Goal: Register for event/course

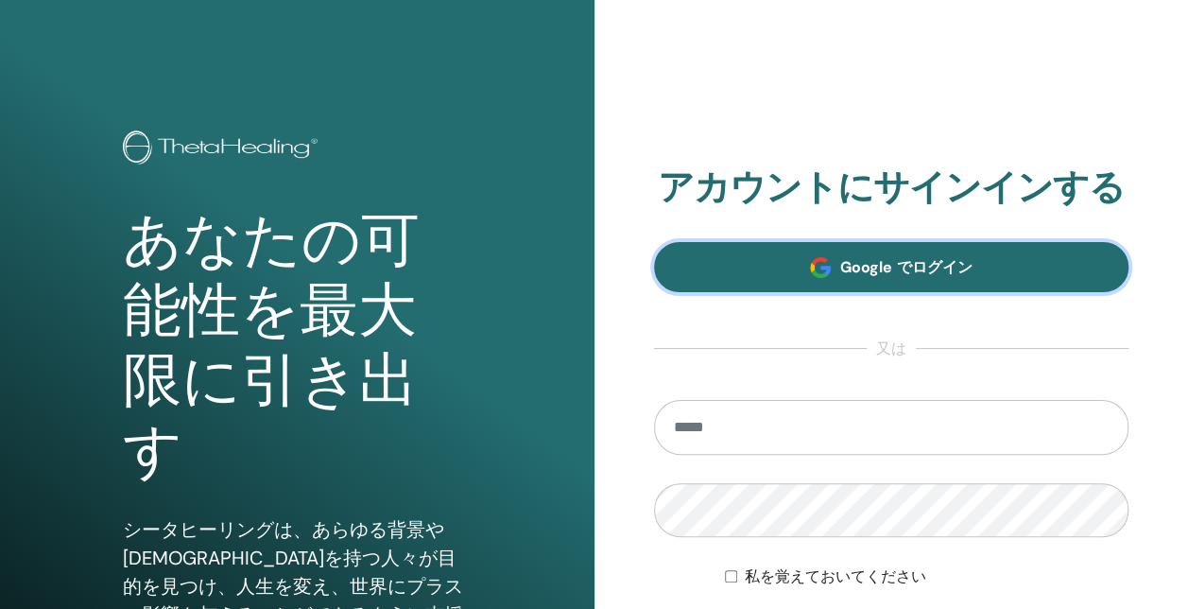
click at [912, 267] on span "Google でログイン" at bounding box center [906, 267] width 131 height 20
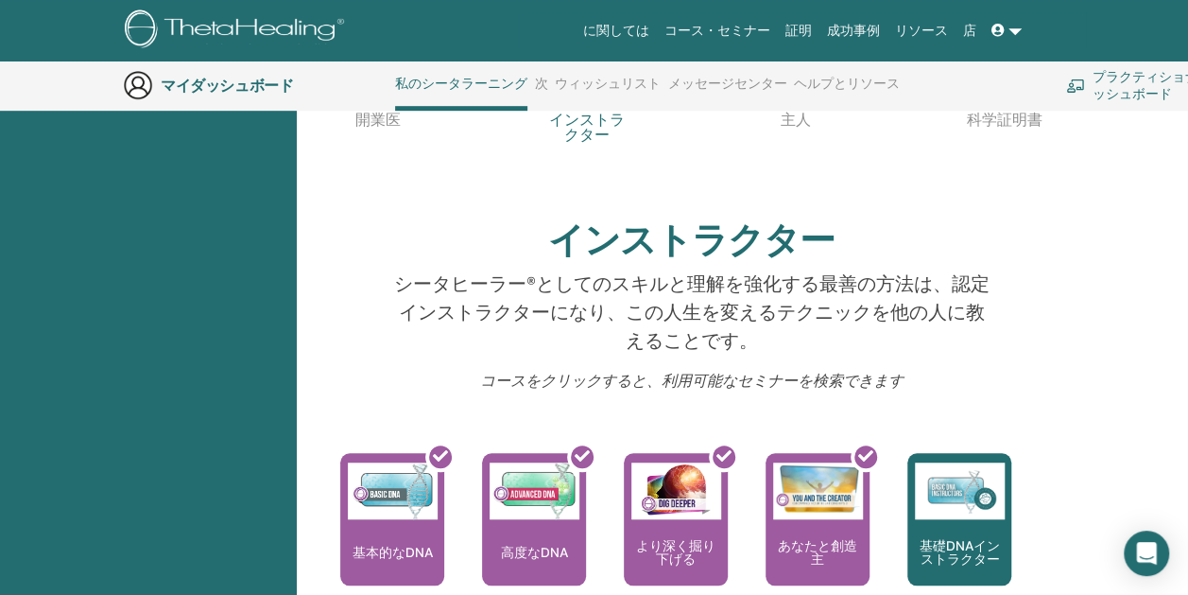
scroll to position [616, 0]
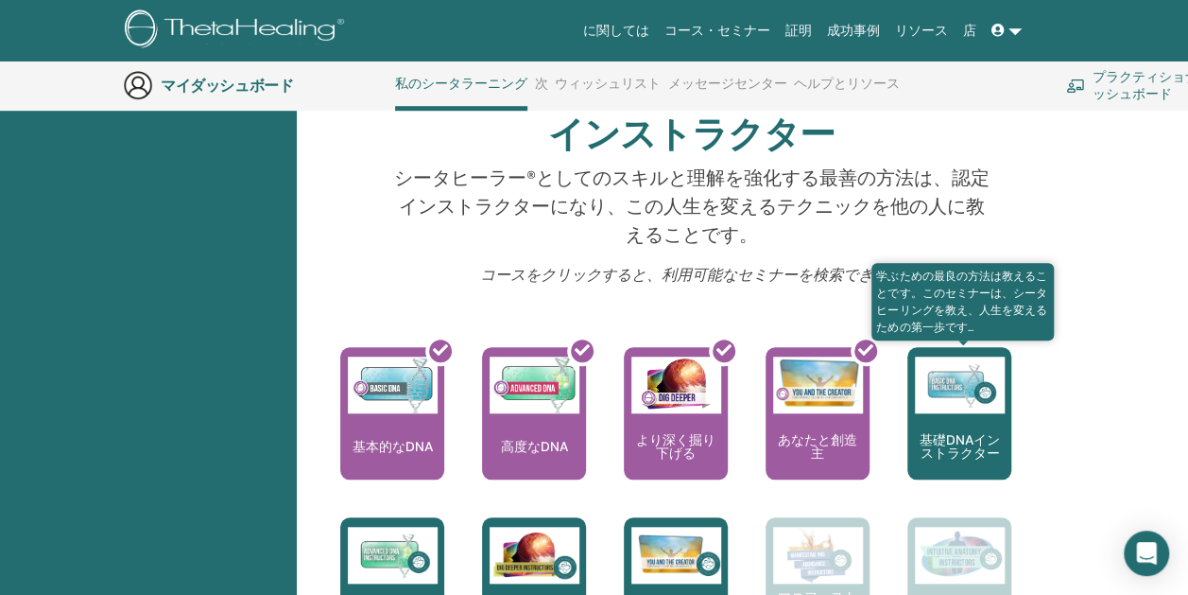
click at [943, 408] on img at bounding box center [960, 384] width 90 height 57
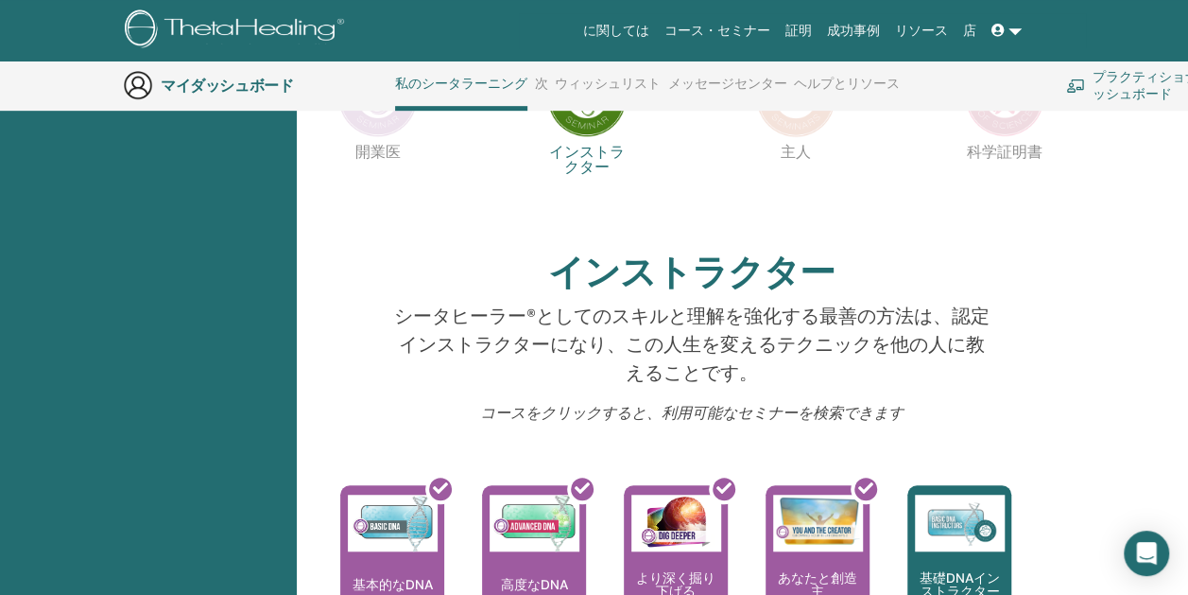
scroll to position [333, 0]
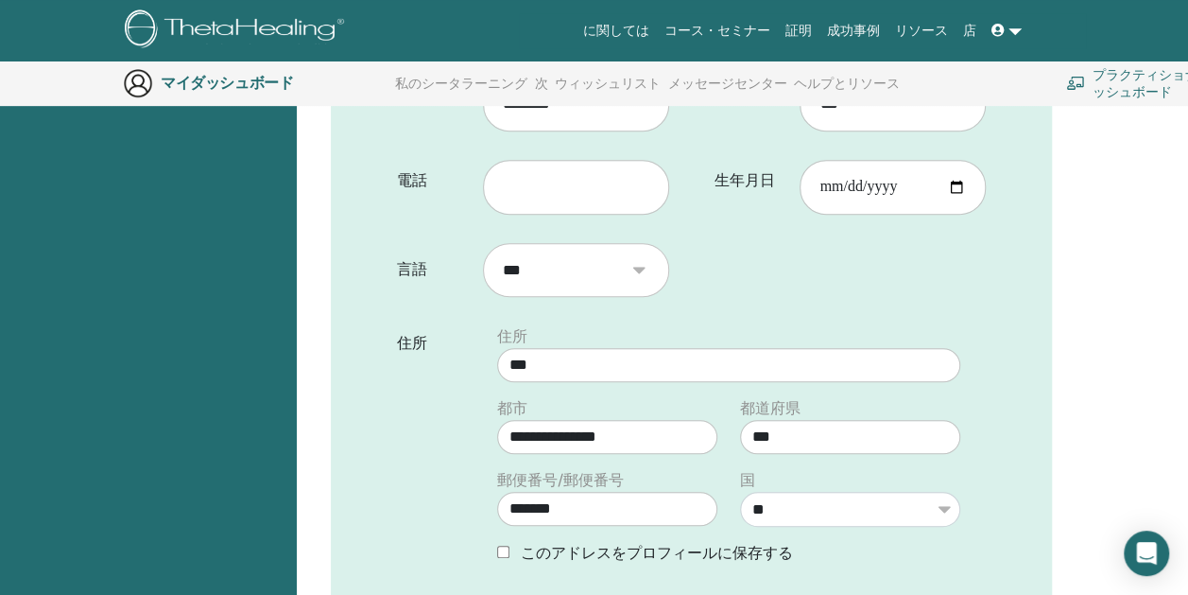
scroll to position [140, 0]
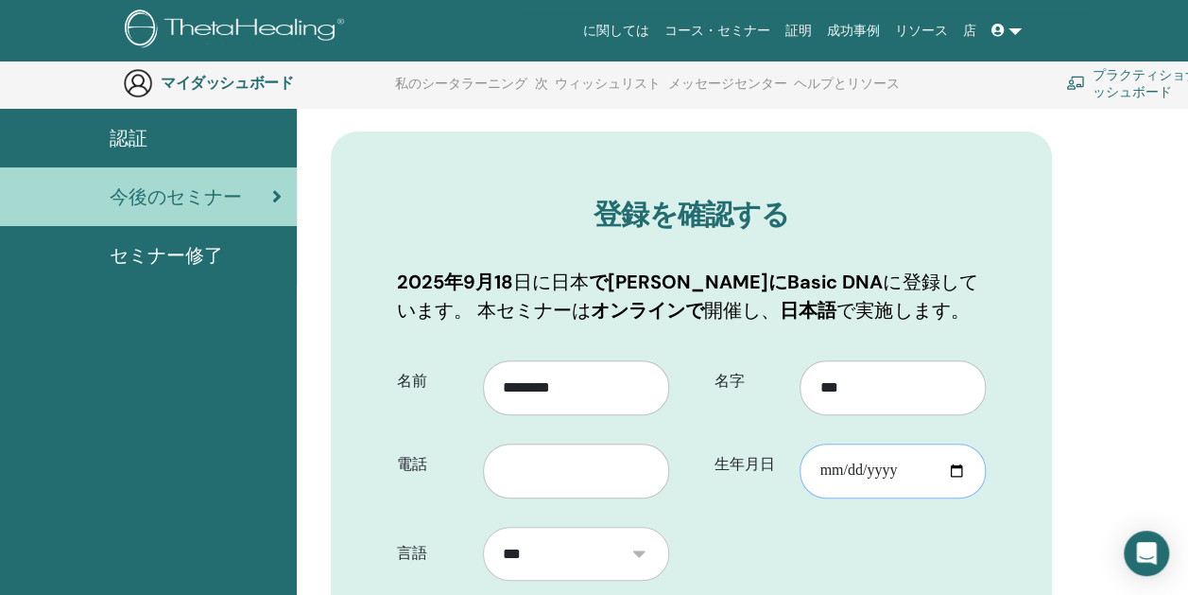
click at [936, 467] on input "生年月日" at bounding box center [893, 470] width 186 height 55
click at [957, 468] on input "生年月日" at bounding box center [893, 470] width 186 height 55
type input "**********"
click at [603, 480] on input "text" at bounding box center [576, 470] width 186 height 55
type input "*"
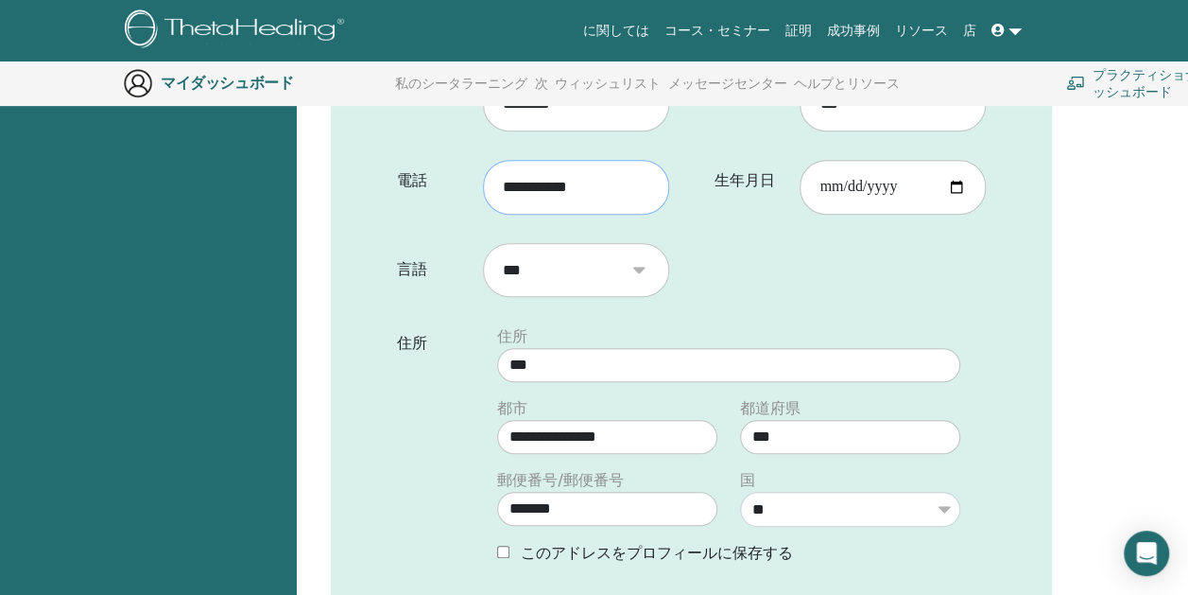
scroll to position [707, 0]
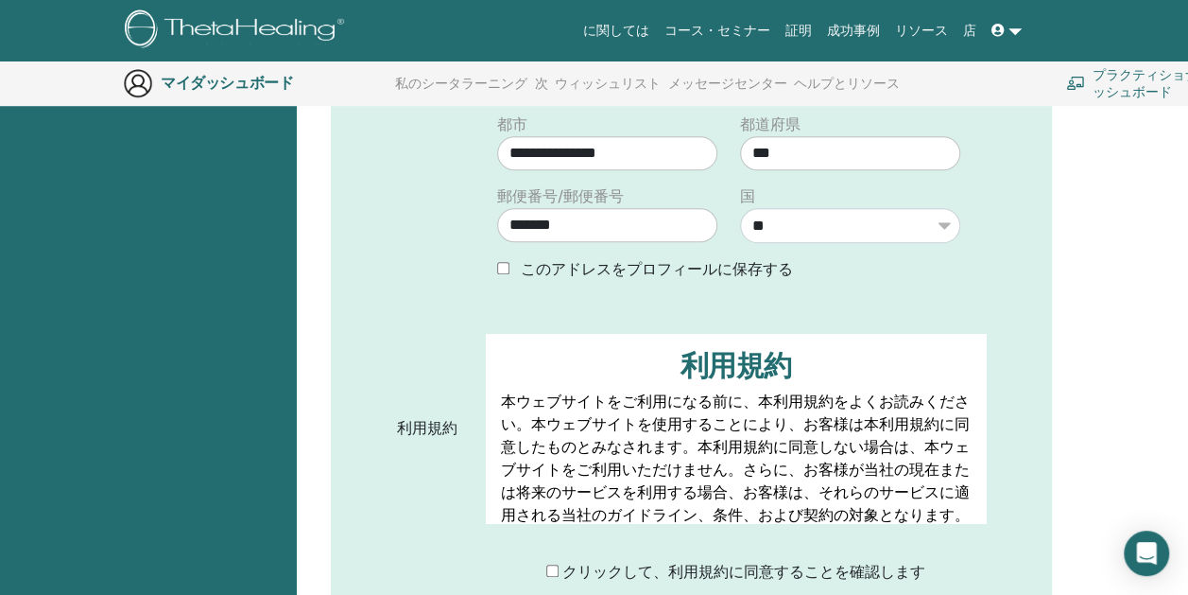
type input "**********"
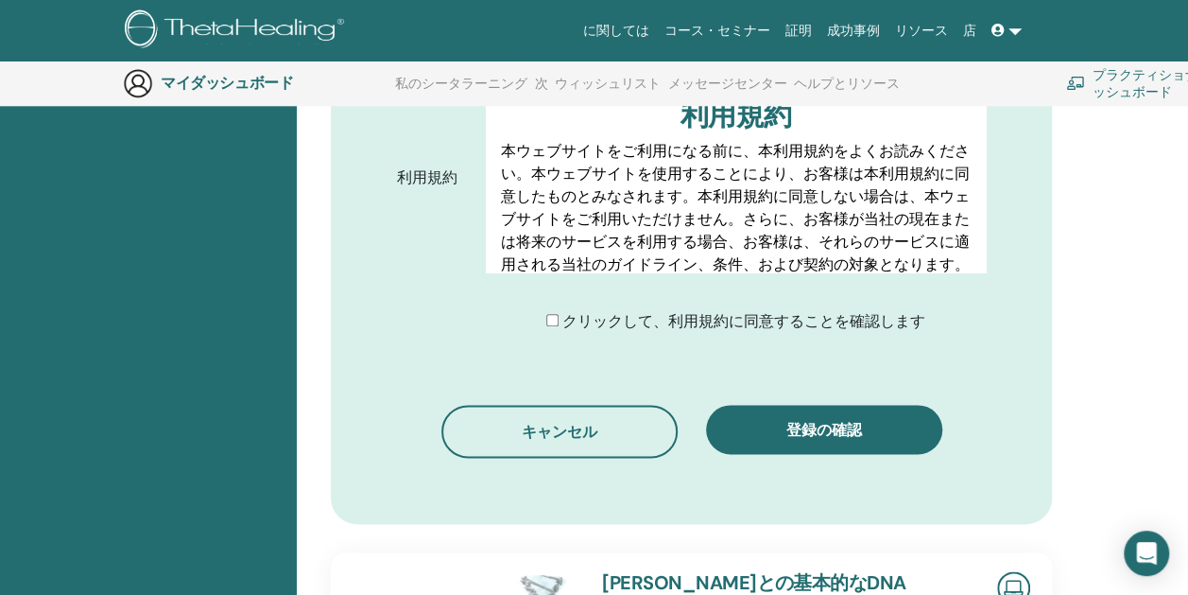
scroll to position [1085, 0]
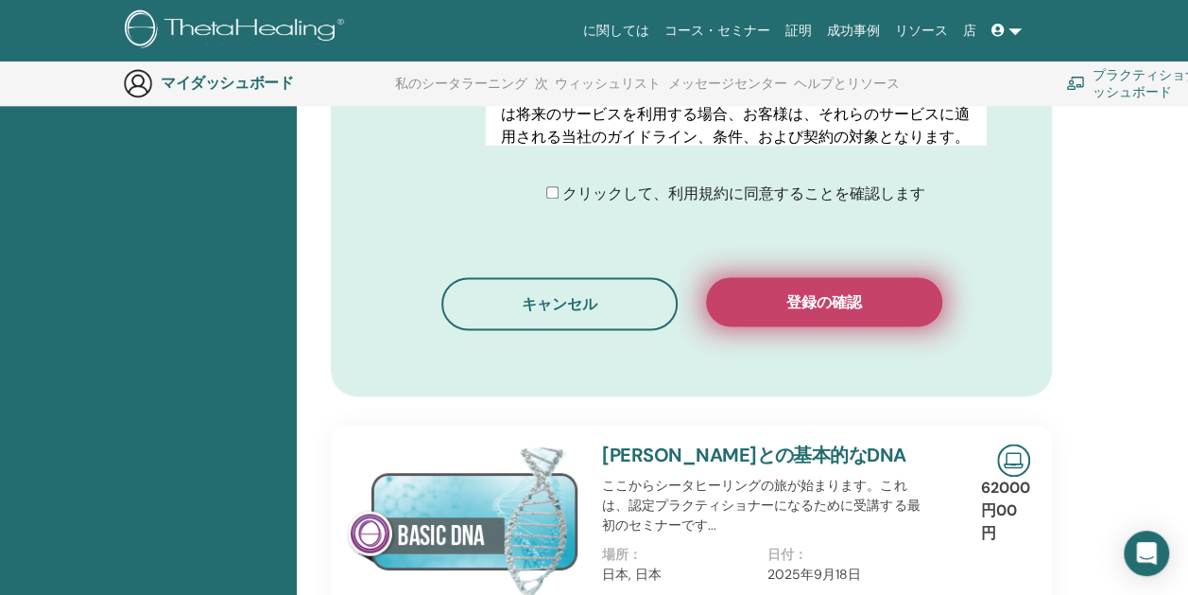
click at [821, 301] on span "登録の確認" at bounding box center [825, 302] width 76 height 20
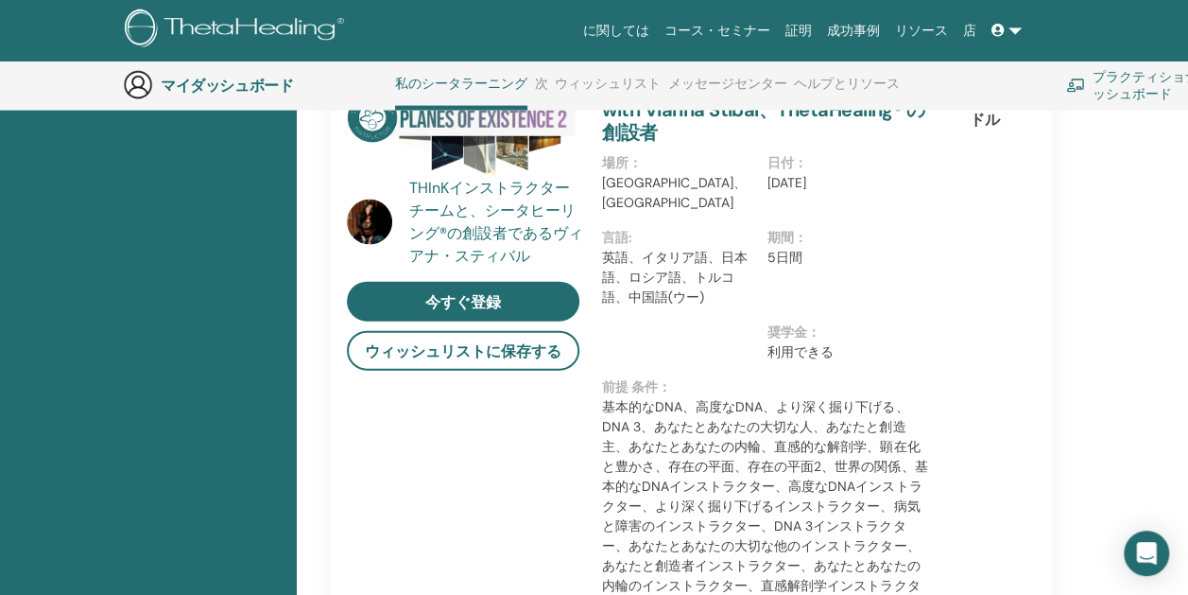
scroll to position [2224, 0]
